Goal: Find specific page/section: Find specific page/section

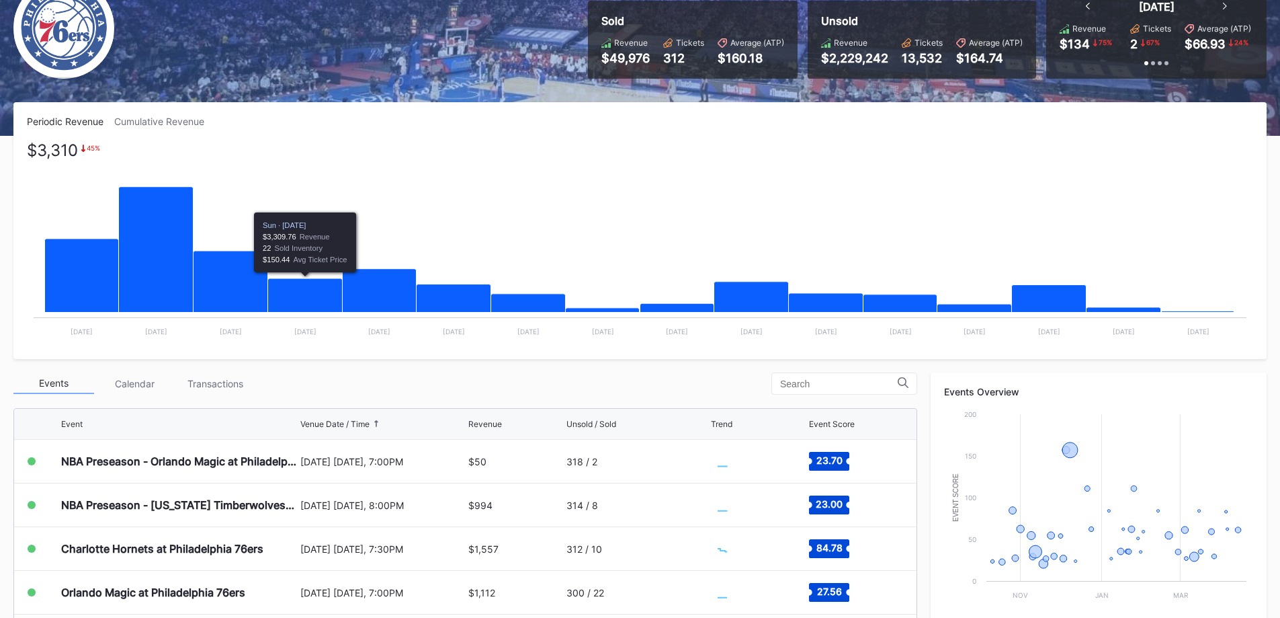
scroll to position [336, 0]
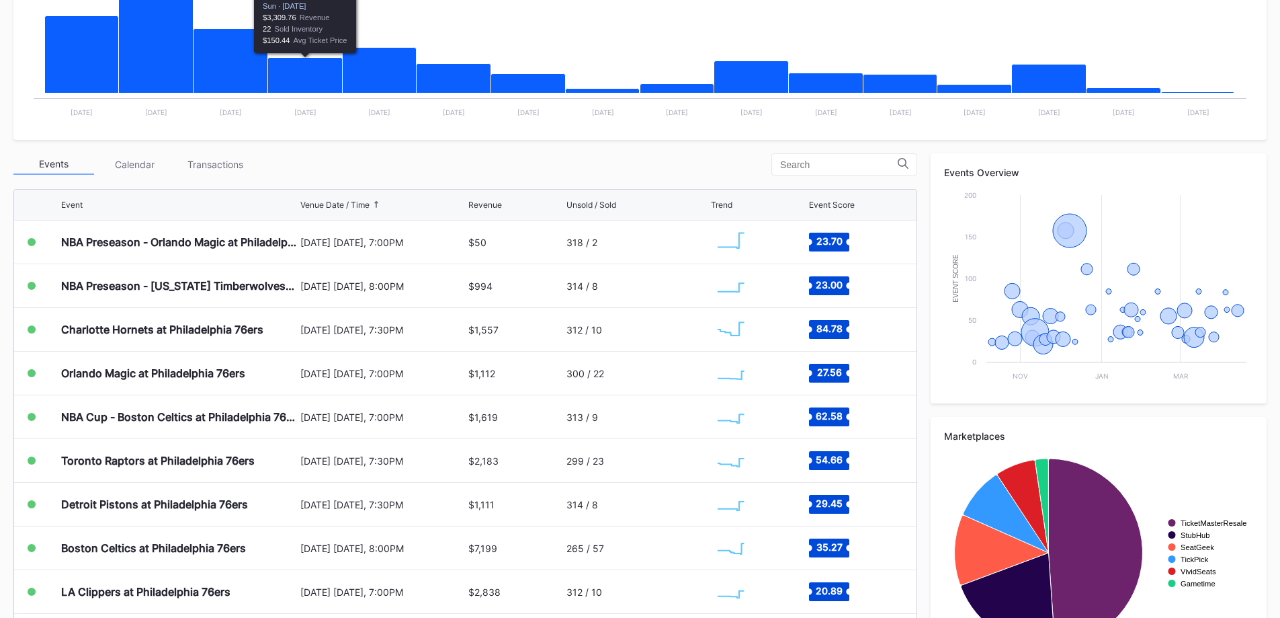
click at [213, 155] on div "Transactions" at bounding box center [215, 164] width 81 height 21
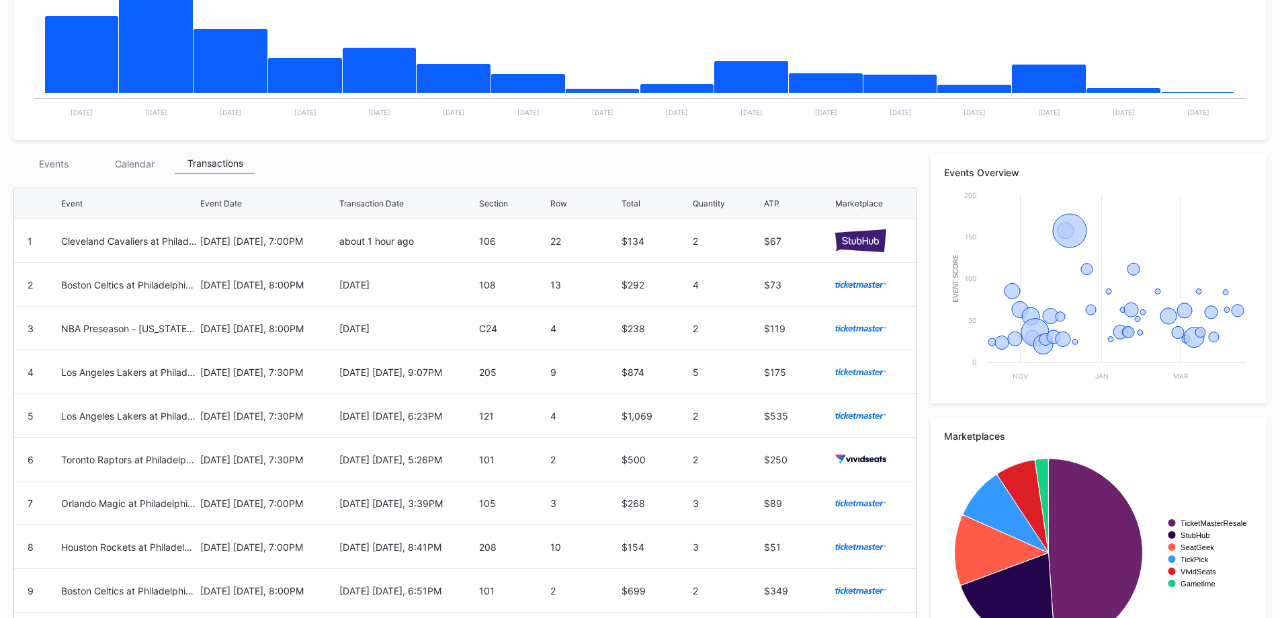
click at [71, 165] on div "Events" at bounding box center [53, 163] width 81 height 21
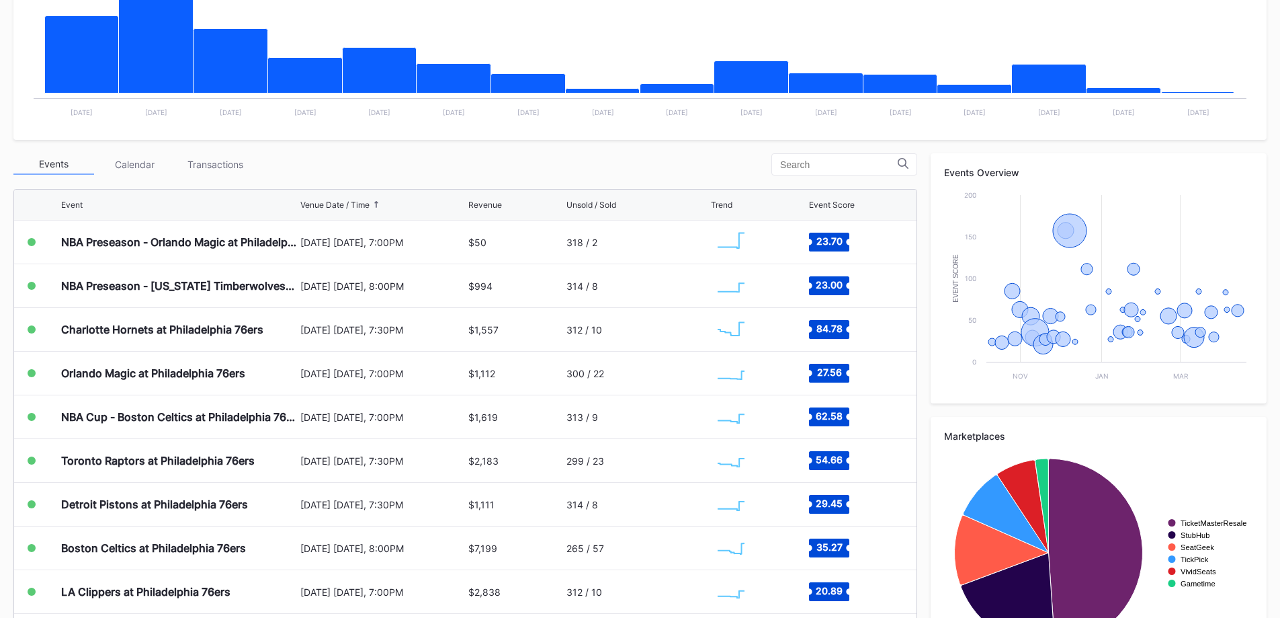
click at [224, 160] on div "Transactions" at bounding box center [215, 164] width 81 height 21
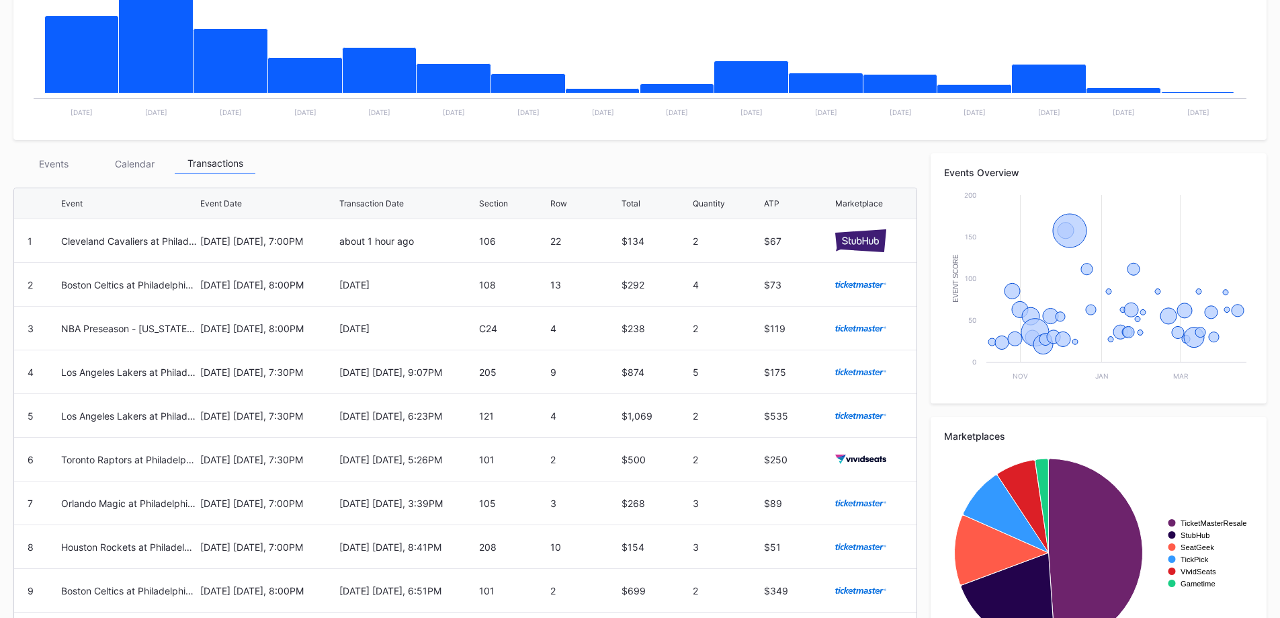
click at [93, 219] on div "Cleveland Cavaliers at Philadelphia 76ers" at bounding box center [129, 240] width 136 height 43
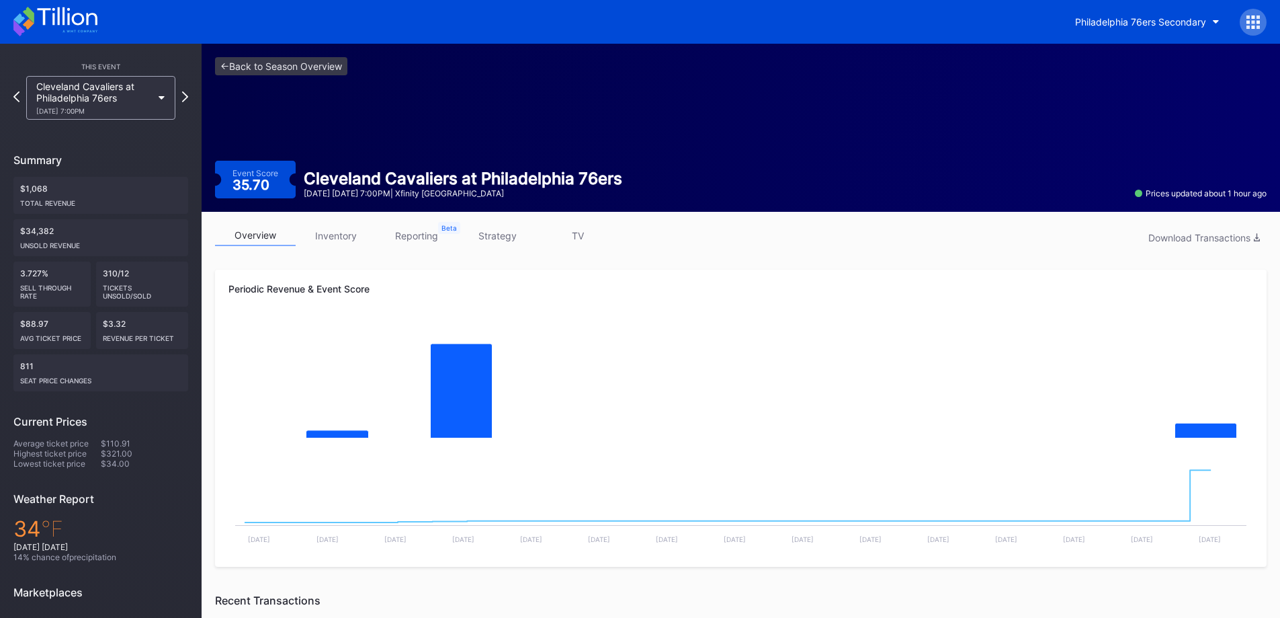
click at [78, 103] on div "Cleveland Cavaliers at Philadelphia 76ers [DATE] 7:00PM" at bounding box center [94, 98] width 116 height 34
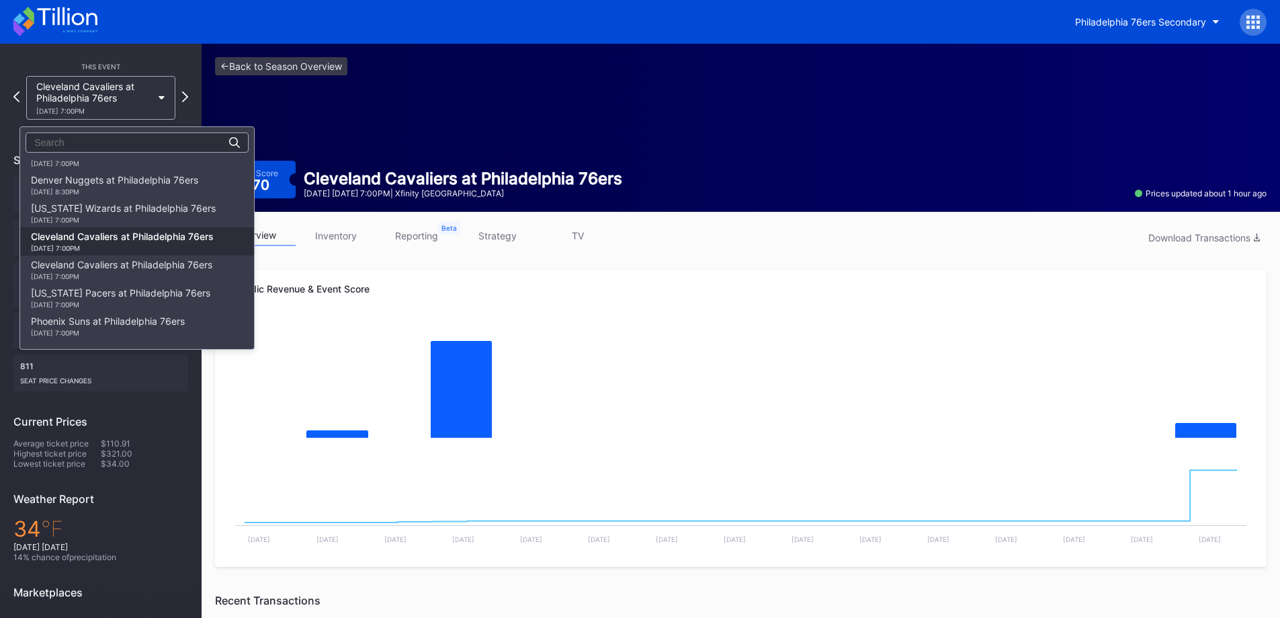
scroll to position [190, 0]
click at [134, 220] on div "LA Clippers at Philadelphia 76ers [DATE] 7:00PM" at bounding box center [137, 208] width 234 height 28
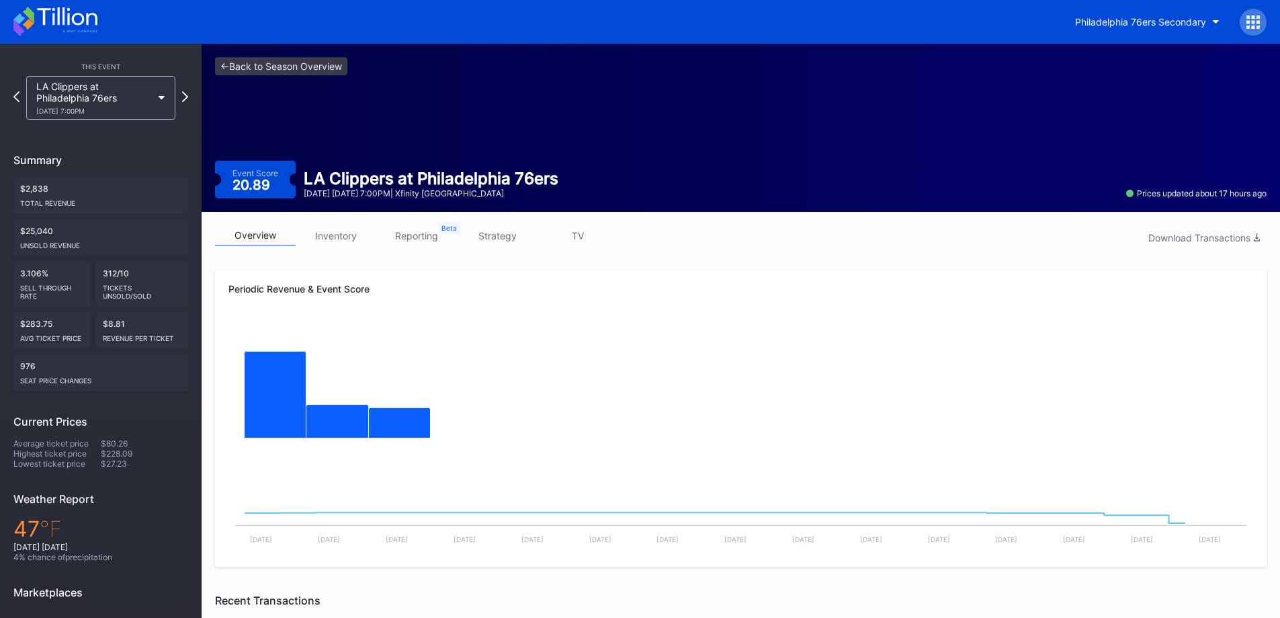
click at [479, 246] on div "overview inventory reporting strategy TV Download Transactions" at bounding box center [741, 239] width 1052 height 28
click at [508, 226] on link "strategy" at bounding box center [497, 235] width 81 height 21
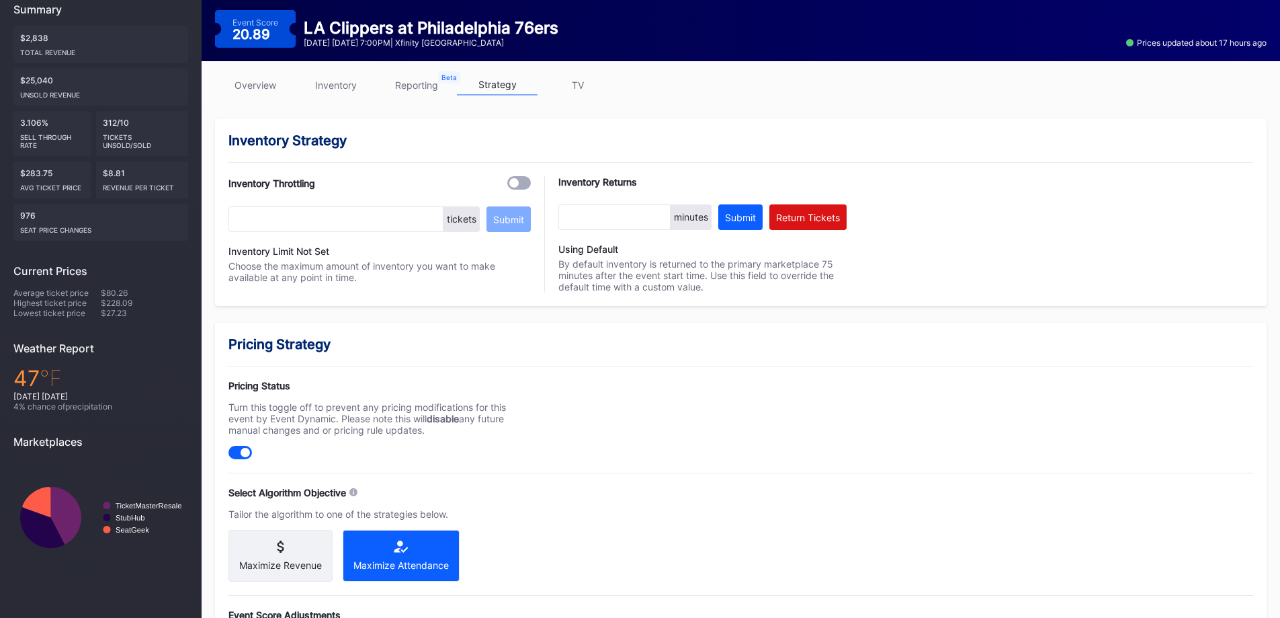
scroll to position [22, 0]
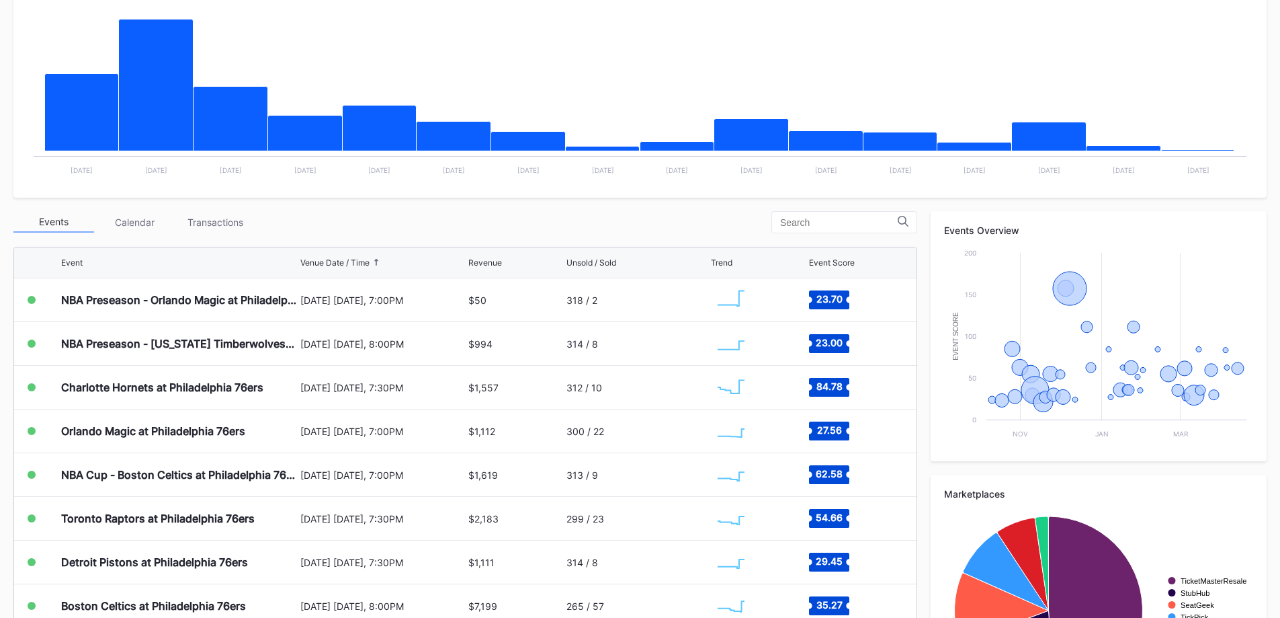
scroll to position [399, 0]
